Goal: Transaction & Acquisition: Purchase product/service

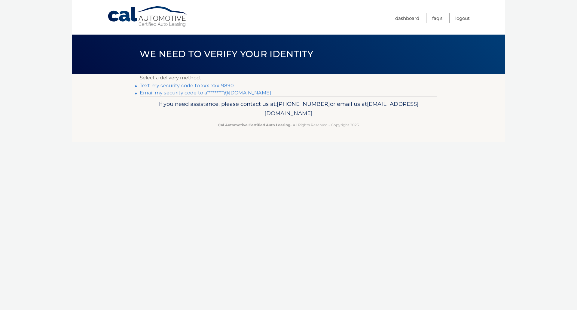
click at [173, 85] on link "Text my security code to xxx-xxx-9890" at bounding box center [187, 86] width 94 height 6
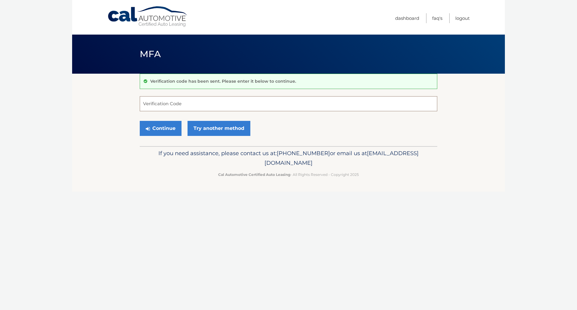
click at [177, 105] on input "Verification Code" at bounding box center [289, 103] width 298 height 15
type input "287650"
click at [162, 126] on button "Continue" at bounding box center [161, 128] width 42 height 15
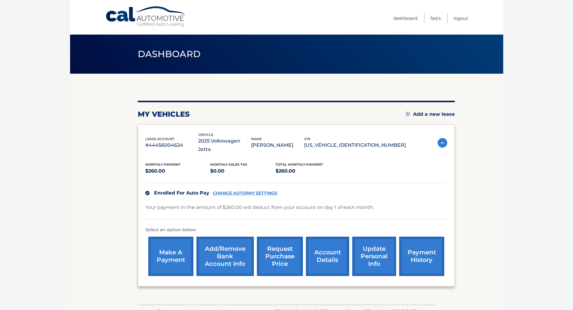
click at [319, 242] on link "account details" at bounding box center [327, 256] width 43 height 39
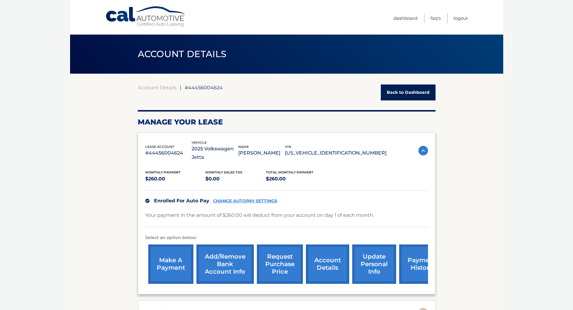
scroll to position [120, 0]
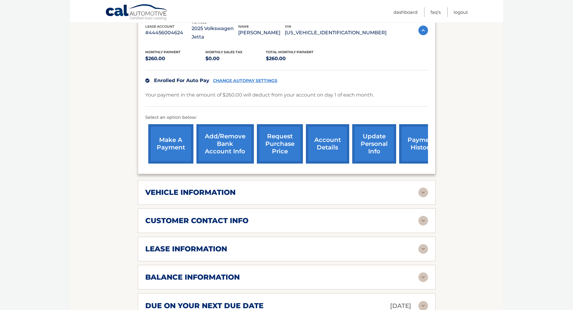
click at [417, 137] on link "payment history" at bounding box center [421, 143] width 45 height 39
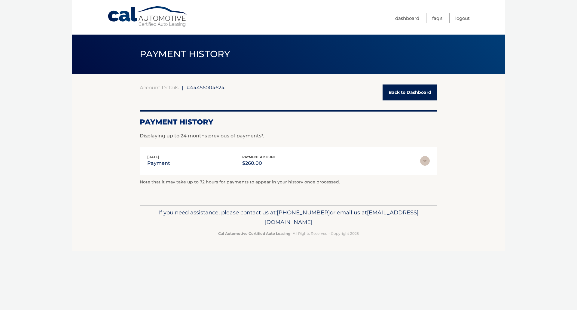
click at [424, 94] on link "Back to Dashboard" at bounding box center [410, 92] width 55 height 16
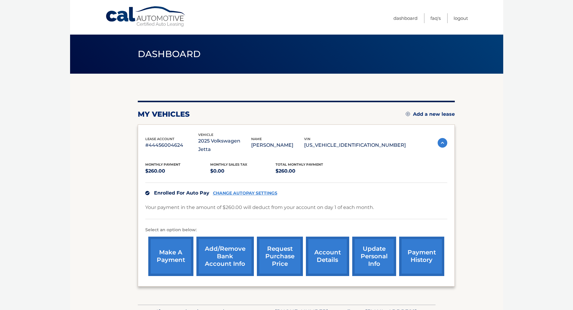
click at [173, 245] on link "make a payment" at bounding box center [170, 256] width 45 height 39
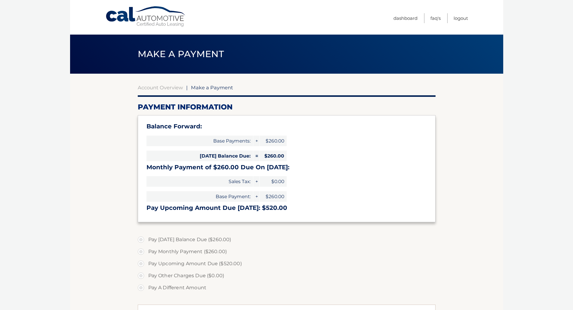
select select "NjgyMjUxMWMtNmY1MC00YTg4LWI5OWMtOTdmNDY3M2RjMjBj"
click at [165, 86] on link "Account Overview" at bounding box center [160, 87] width 45 height 6
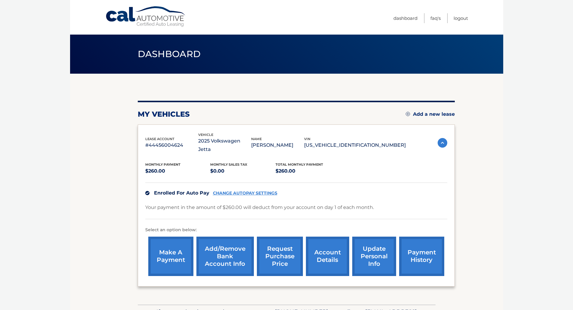
click at [333, 241] on link "account details" at bounding box center [327, 256] width 43 height 39
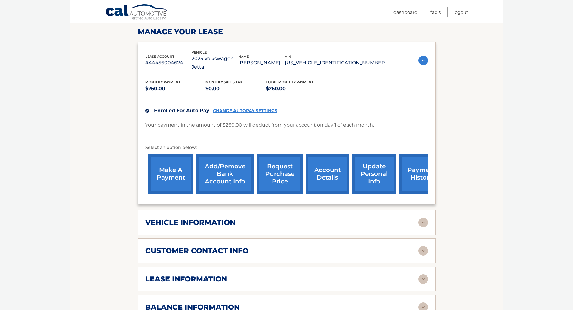
scroll to position [210, 0]
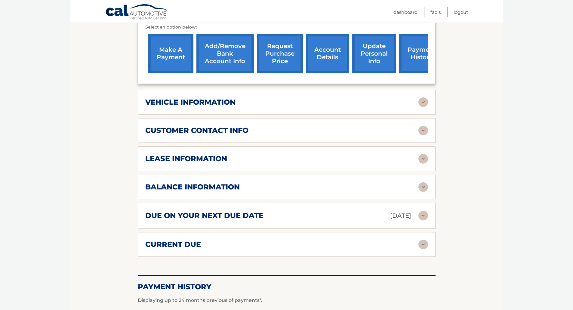
click at [425, 182] on img at bounding box center [423, 187] width 10 height 10
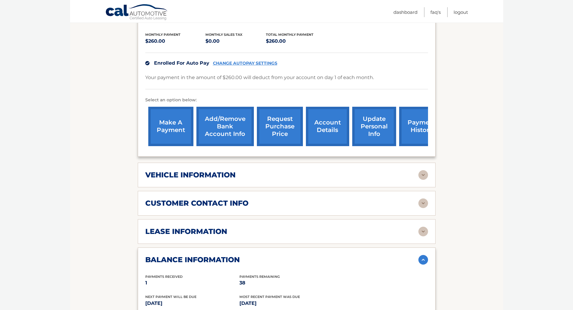
scroll to position [120, 0]
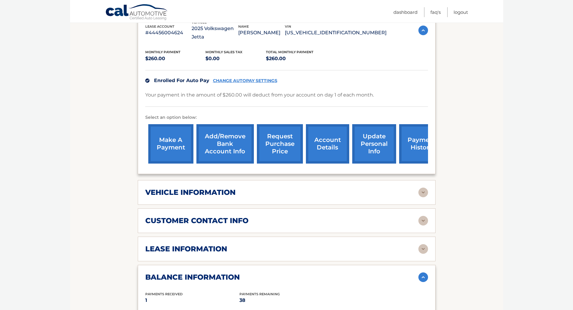
click at [166, 132] on link "make a payment" at bounding box center [170, 143] width 45 height 39
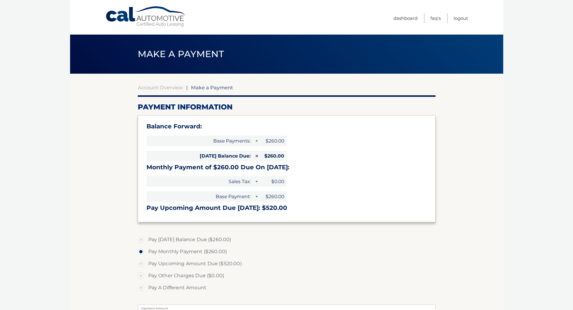
select select "NjgyMjUxMWMtNmY1MC00YTg4LWI5OWMtOTdmNDY3M2RjMjBj"
click at [142, 236] on label "Pay Today's Balance Due ($260.00)" at bounding box center [287, 240] width 298 height 12
click at [142, 236] on input "Pay Today's Balance Due ($260.00)" at bounding box center [143, 239] width 6 height 10
radio input "true"
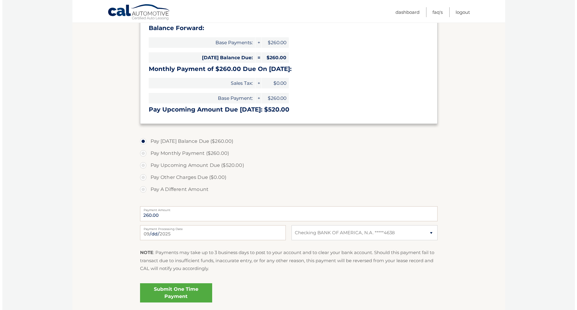
scroll to position [145, 0]
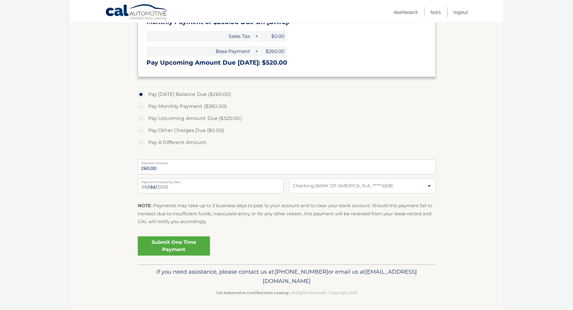
click at [176, 246] on link "Submit One Time Payment" at bounding box center [174, 245] width 72 height 19
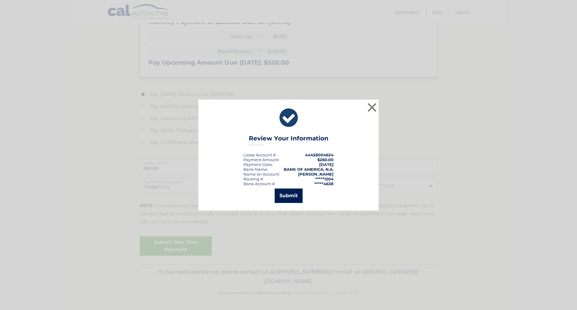
click at [290, 197] on button "Submit" at bounding box center [289, 195] width 28 height 14
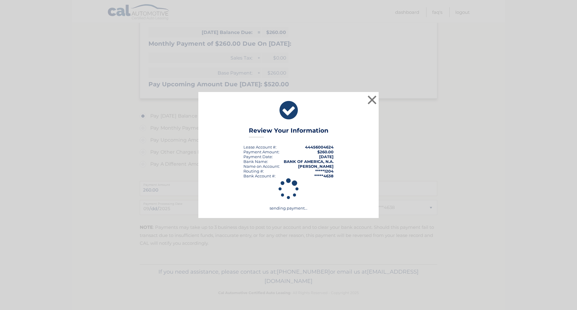
scroll to position [124, 0]
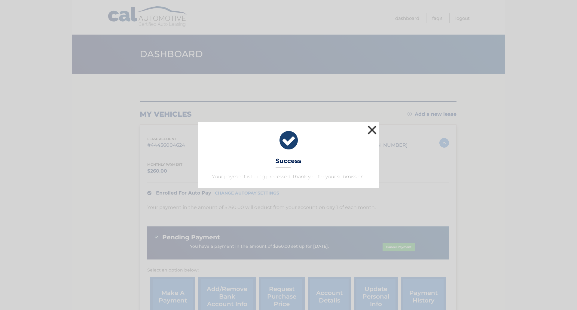
click at [372, 130] on button "×" at bounding box center [372, 130] width 12 height 12
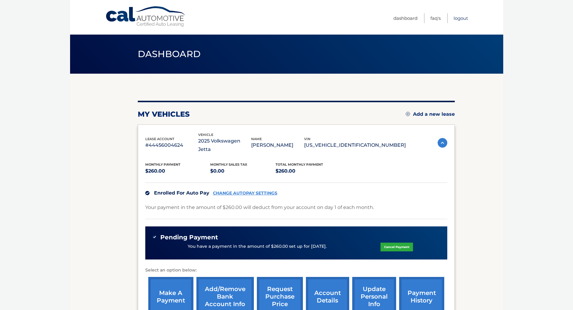
click at [460, 22] on link "Logout" at bounding box center [460, 18] width 14 height 10
